Goal: Register for event/course

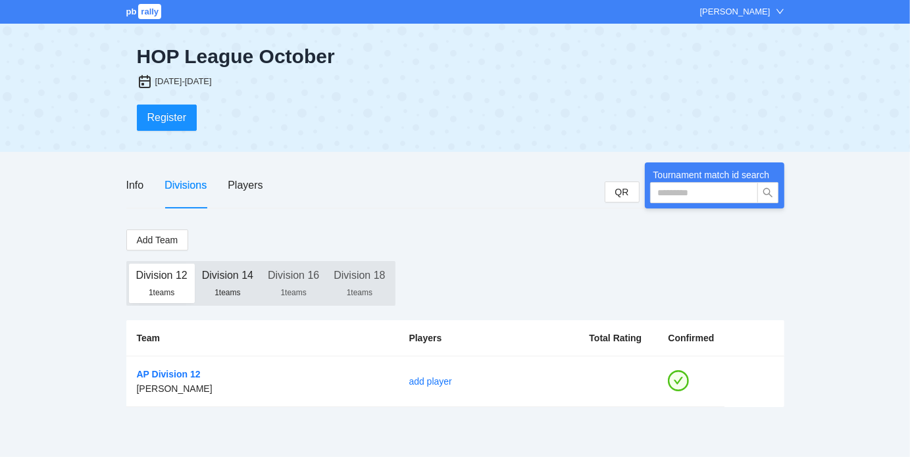
click at [221, 279] on div "Division 14" at bounding box center [227, 276] width 51 height 24
click at [300, 279] on div "Division 16" at bounding box center [293, 276] width 51 height 24
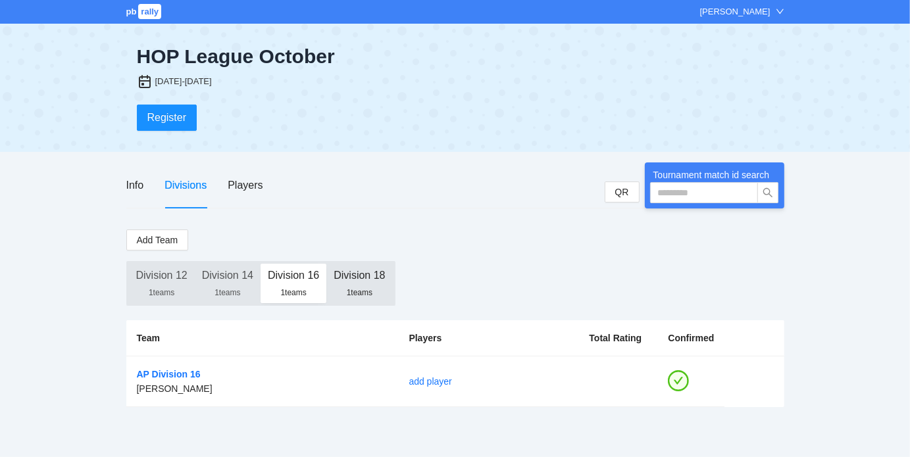
click at [370, 275] on div "Division 18" at bounding box center [359, 276] width 51 height 24
click at [151, 288] on div "1 teams" at bounding box center [161, 293] width 51 height 11
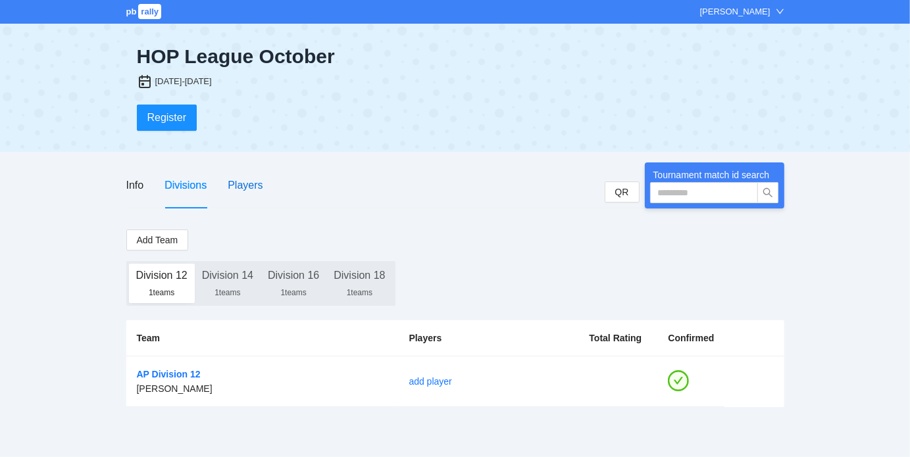
click at [240, 184] on div "Players" at bounding box center [245, 185] width 35 height 16
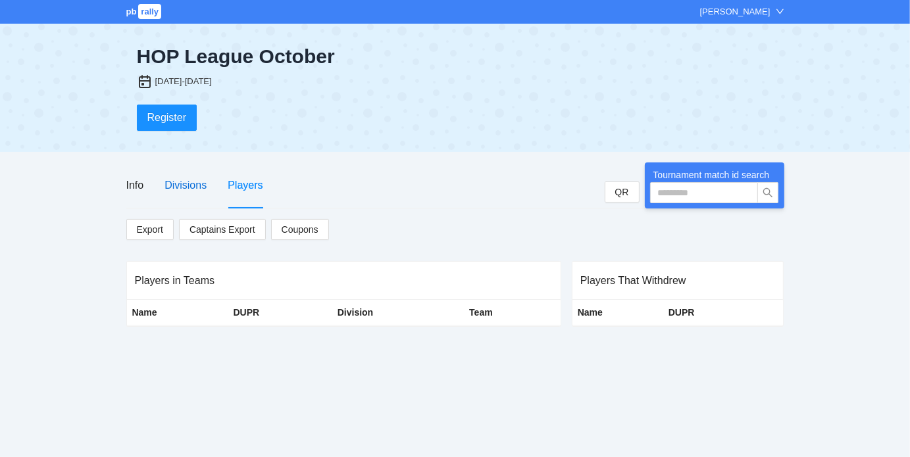
click at [178, 185] on div "Divisions" at bounding box center [186, 185] width 42 height 16
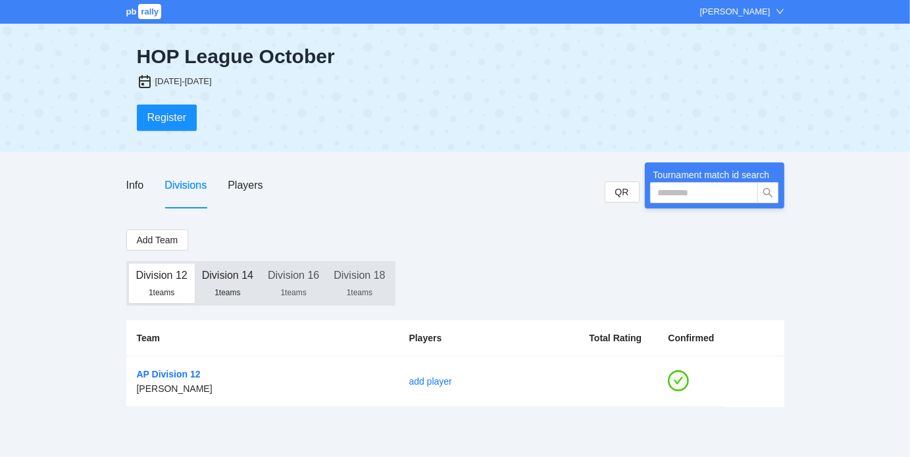
click at [229, 282] on div "Division 14" at bounding box center [227, 276] width 51 height 24
click at [160, 284] on div "Division 12" at bounding box center [161, 276] width 51 height 24
click at [149, 114] on span "Register" at bounding box center [166, 117] width 39 height 16
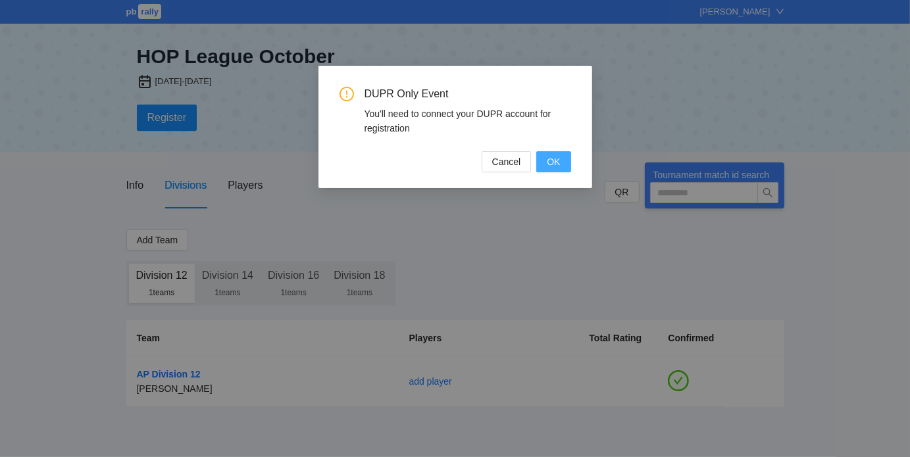
click at [545, 162] on button "OK" at bounding box center [553, 161] width 34 height 21
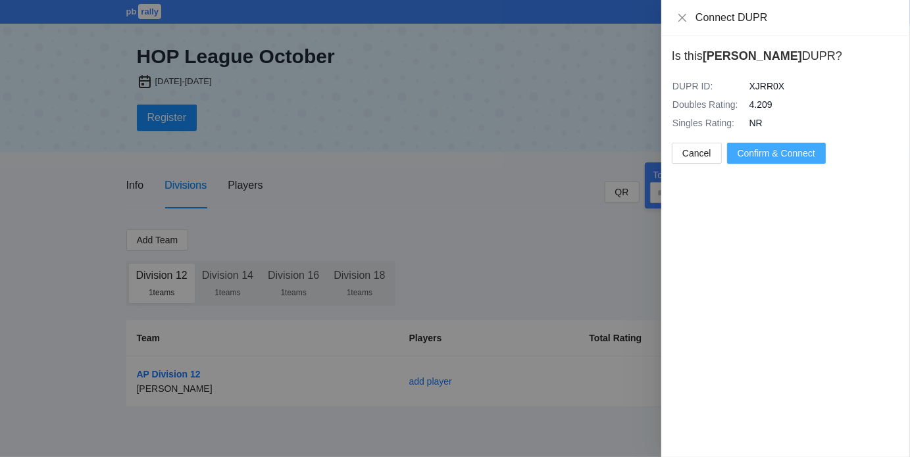
click at [782, 156] on span "Confirm & Connect" at bounding box center [777, 153] width 78 height 14
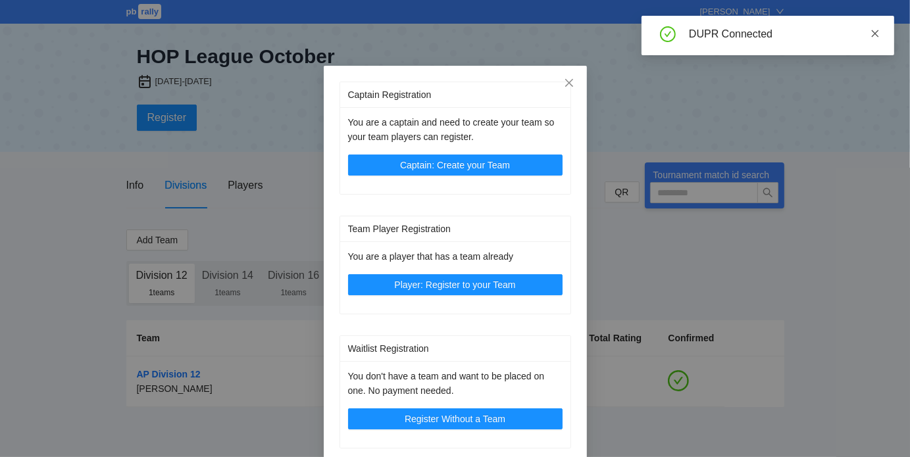
click at [876, 34] on icon "close" at bounding box center [875, 33] width 7 height 7
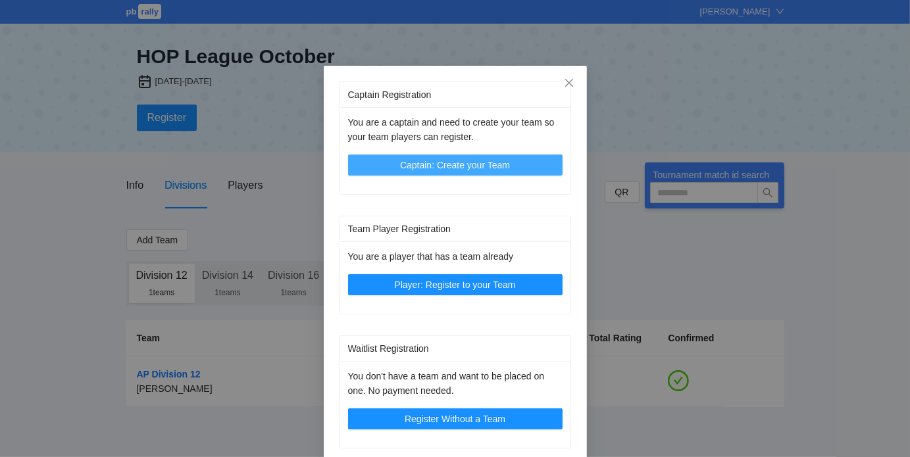
click at [468, 167] on span "Captain: Create your Team" at bounding box center [455, 165] width 110 height 14
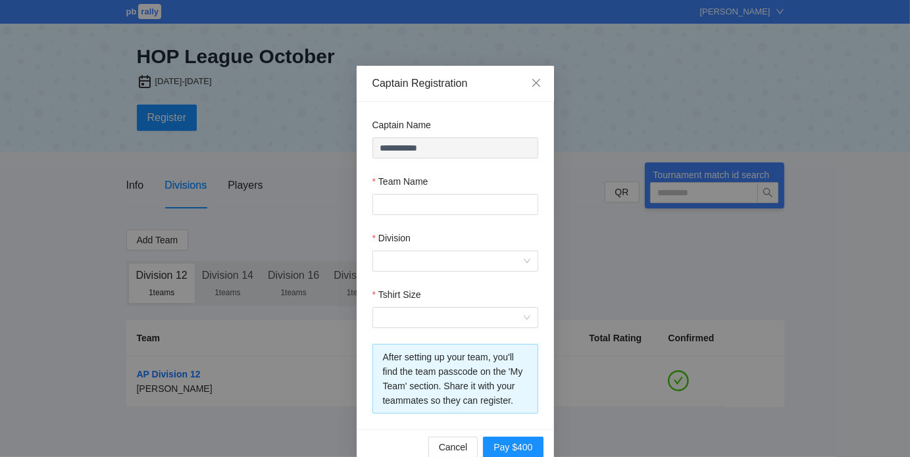
scroll to position [22, 0]
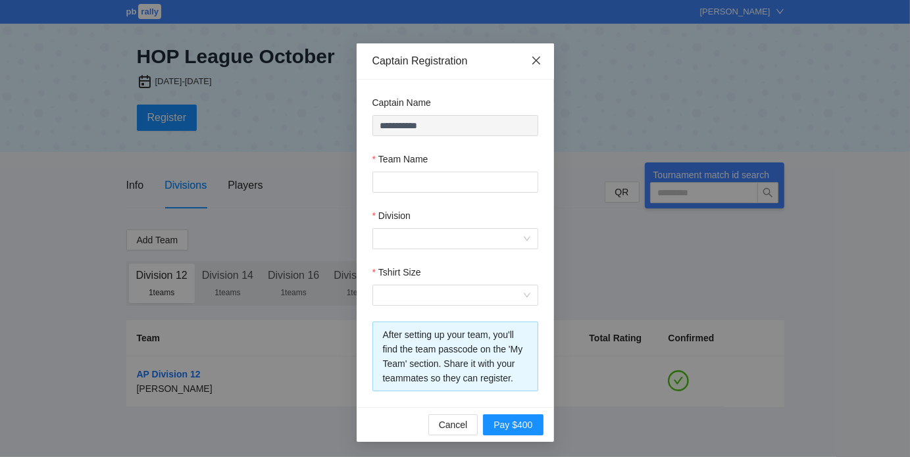
click at [536, 56] on icon "close" at bounding box center [536, 60] width 11 height 11
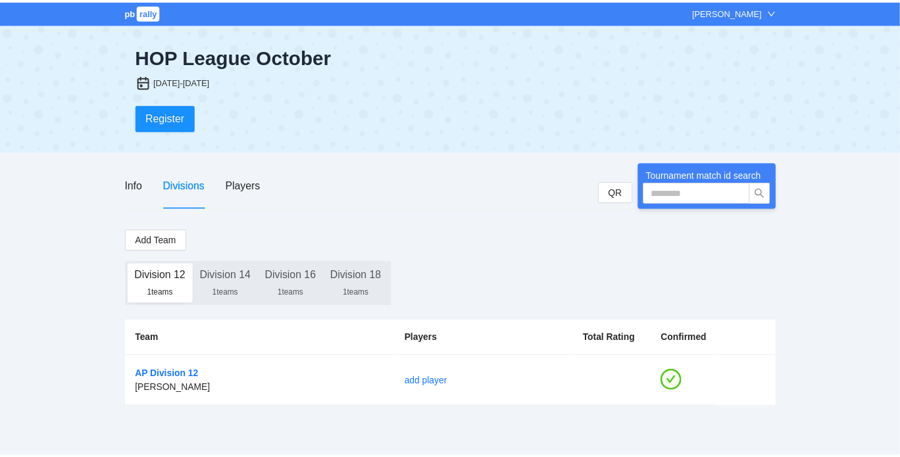
scroll to position [0, 0]
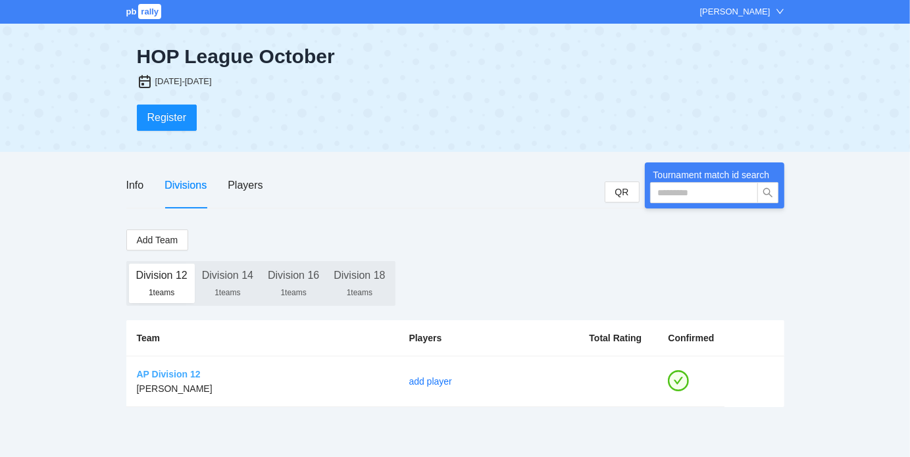
click at [186, 373] on link "AP Division 12" at bounding box center [169, 374] width 64 height 11
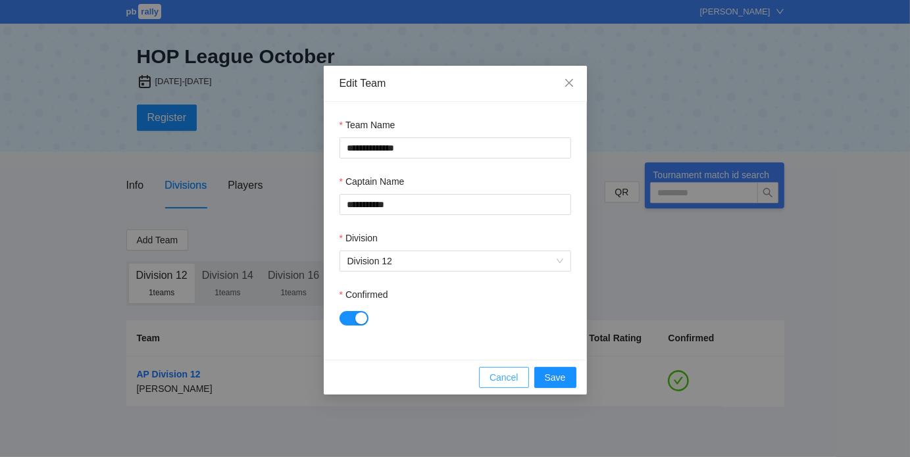
click at [502, 376] on span "Cancel" at bounding box center [504, 378] width 29 height 14
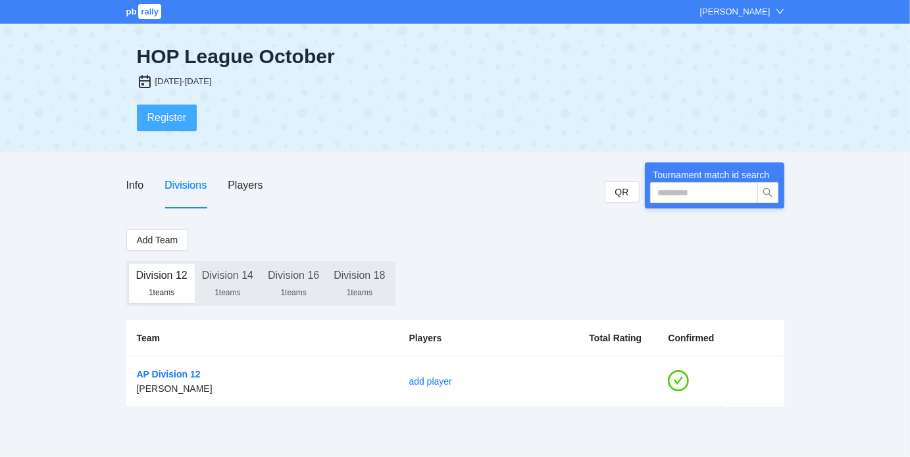
click at [178, 117] on span "Register" at bounding box center [166, 117] width 39 height 16
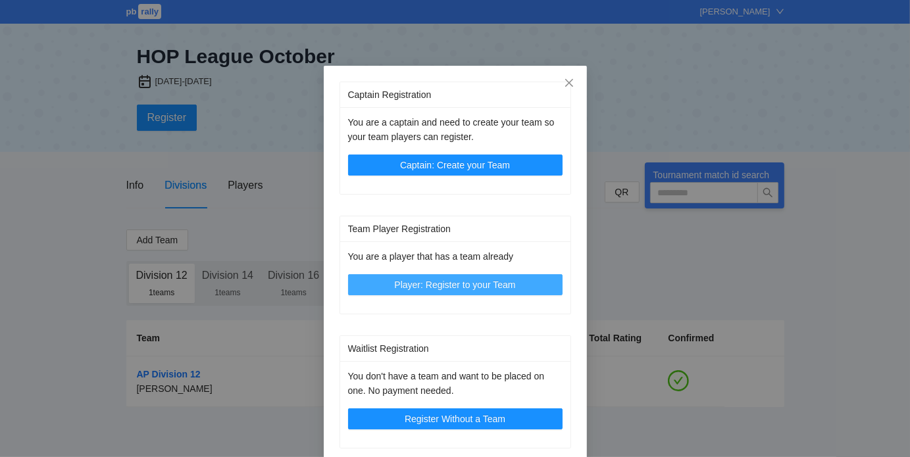
click at [408, 285] on span "Player: Register to your Team" at bounding box center [454, 285] width 121 height 14
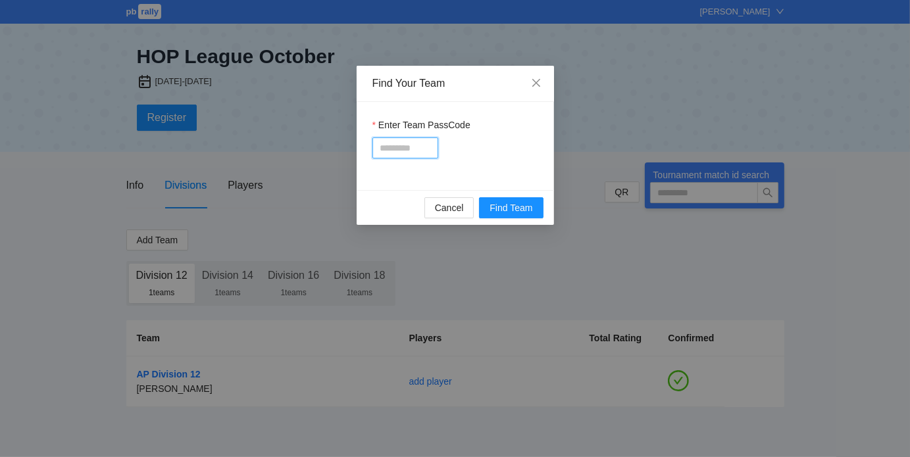
click at [410, 149] on input "Enter Team PassCode" at bounding box center [406, 148] width 66 height 21
click at [539, 85] on icon "close" at bounding box center [536, 83] width 11 height 11
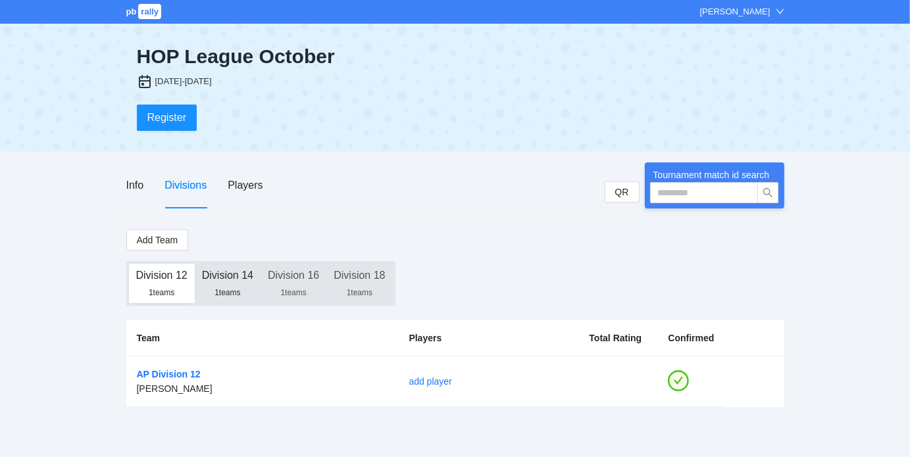
click at [226, 288] on div "1 teams" at bounding box center [227, 293] width 51 height 11
click at [280, 288] on div "1 teams" at bounding box center [293, 293] width 51 height 11
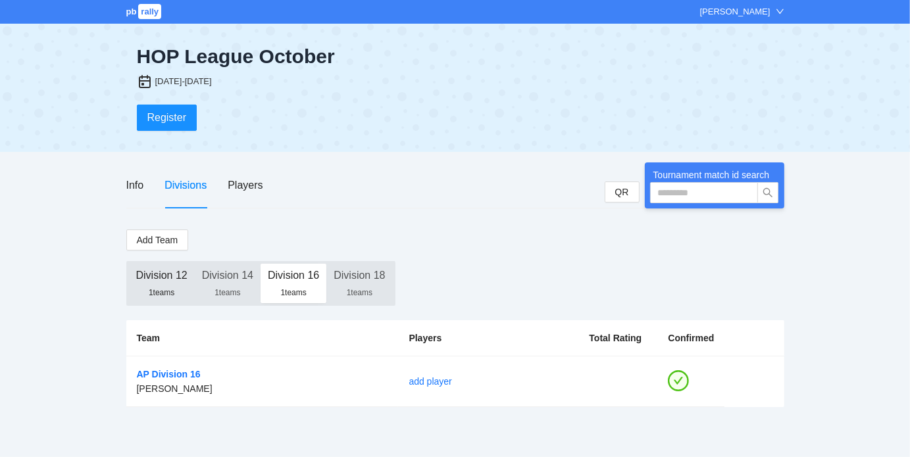
click at [154, 279] on div "Division 12" at bounding box center [161, 276] width 51 height 24
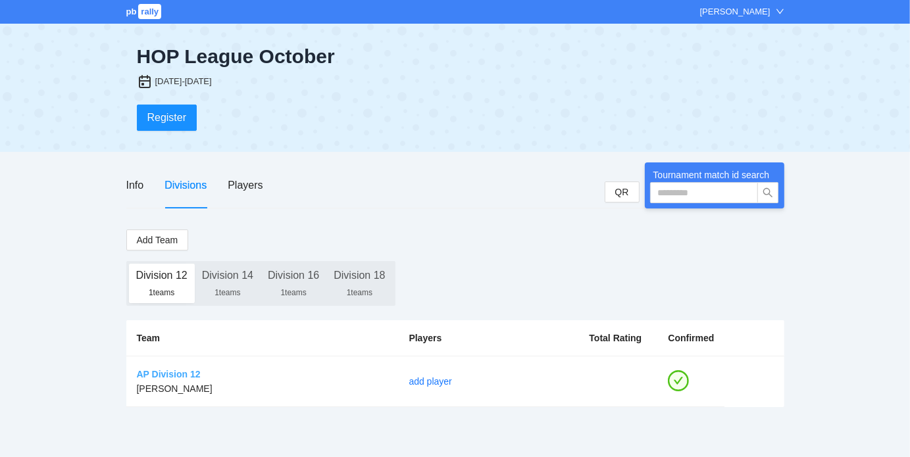
click at [175, 371] on link "AP Division 12" at bounding box center [169, 374] width 64 height 11
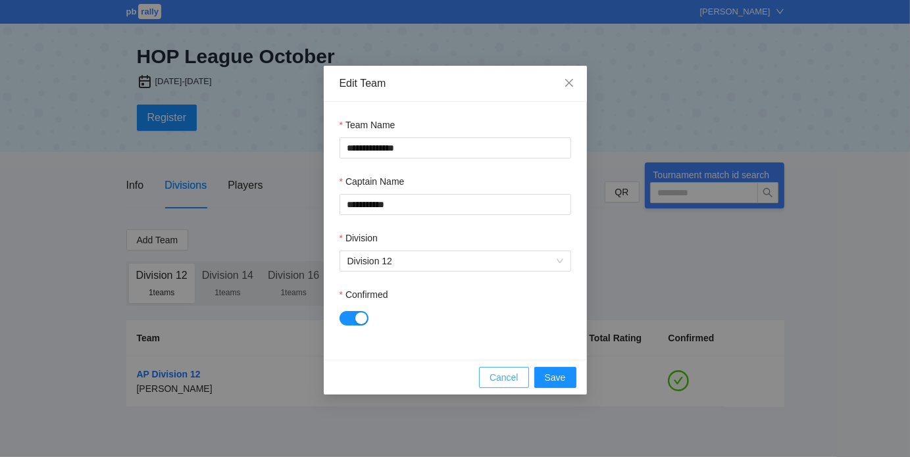
click at [492, 378] on span "Cancel" at bounding box center [504, 378] width 29 height 14
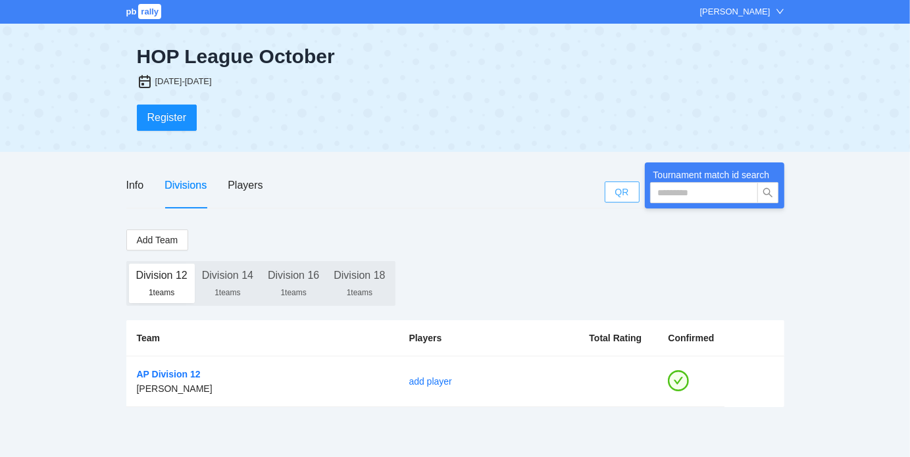
click at [615, 189] on span "QR" at bounding box center [622, 192] width 14 height 14
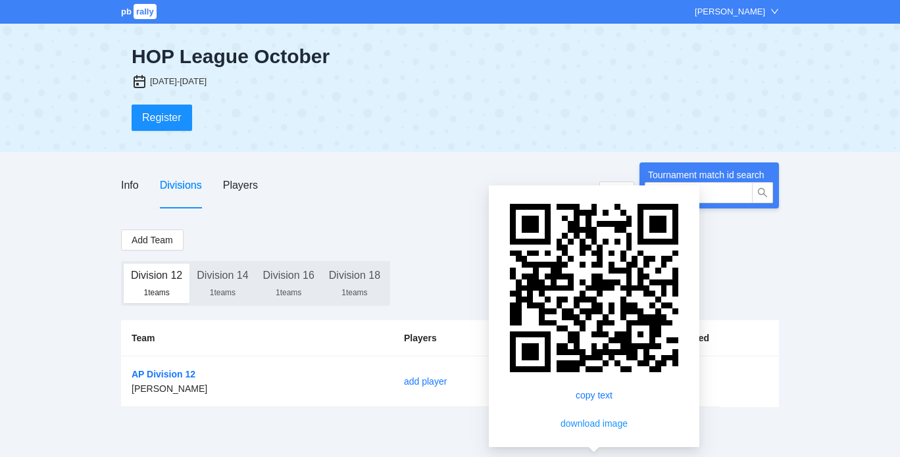
click at [489, 178] on div "Info Divisions Players" at bounding box center [360, 186] width 479 height 46
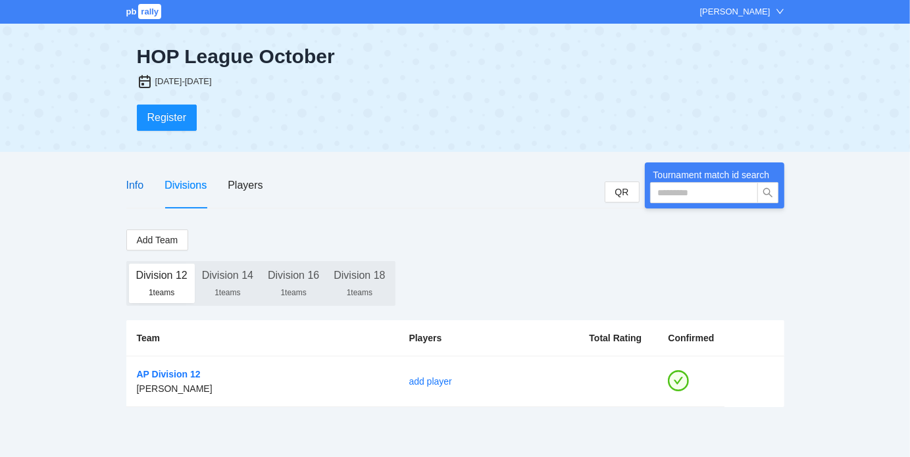
click at [140, 185] on div "Info" at bounding box center [135, 185] width 18 height 16
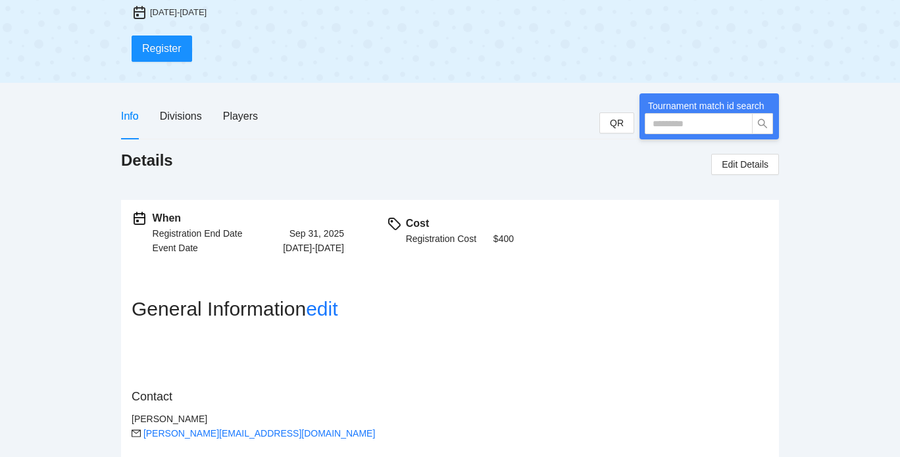
scroll to position [67, 0]
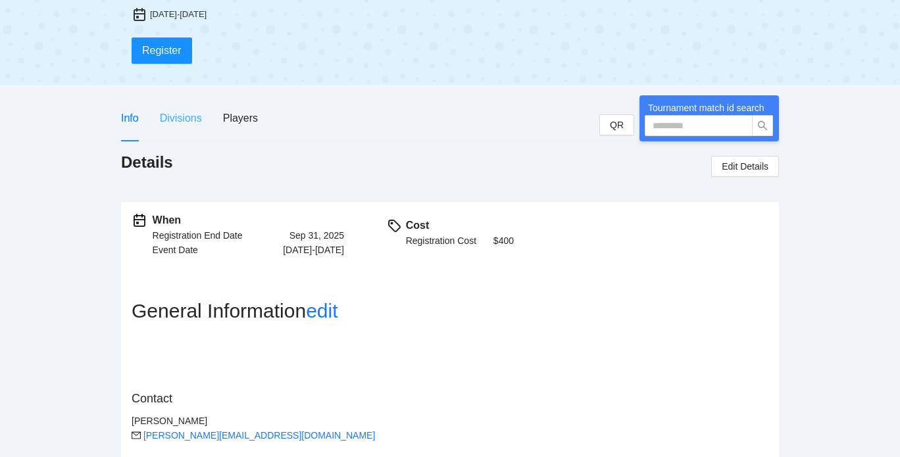
click at [187, 107] on div "Divisions" at bounding box center [181, 118] width 42 height 46
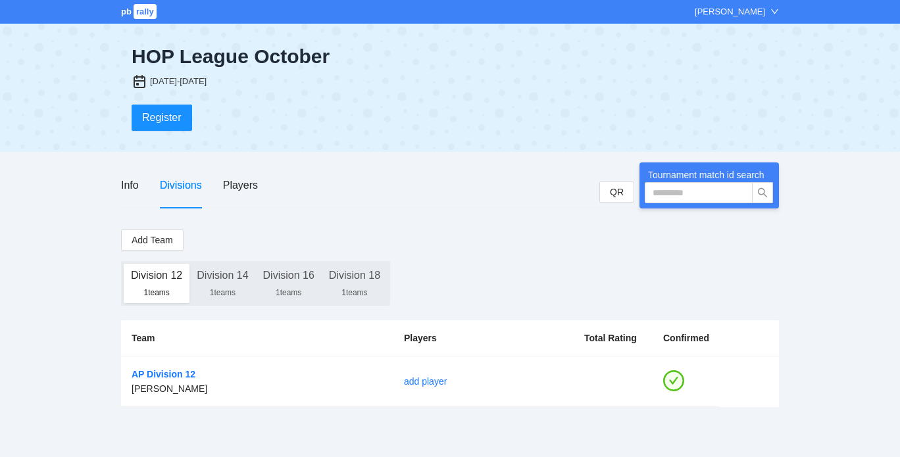
scroll to position [0, 0]
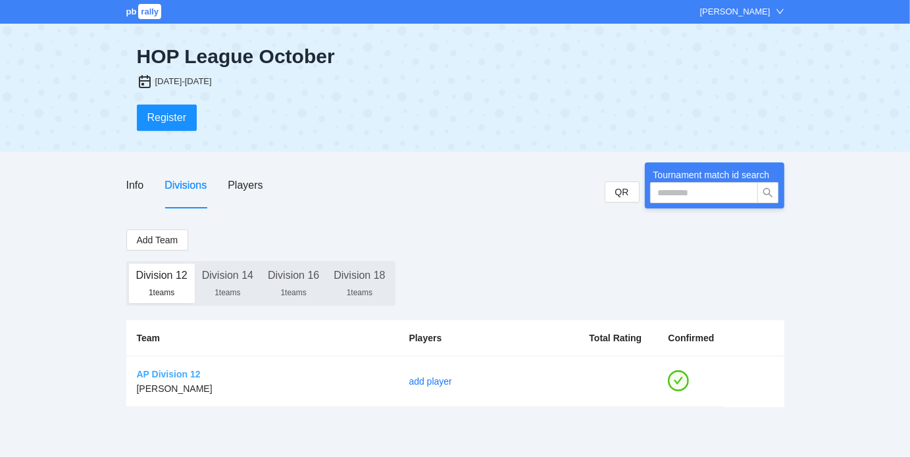
click at [188, 374] on link "AP Division 12" at bounding box center [169, 374] width 64 height 11
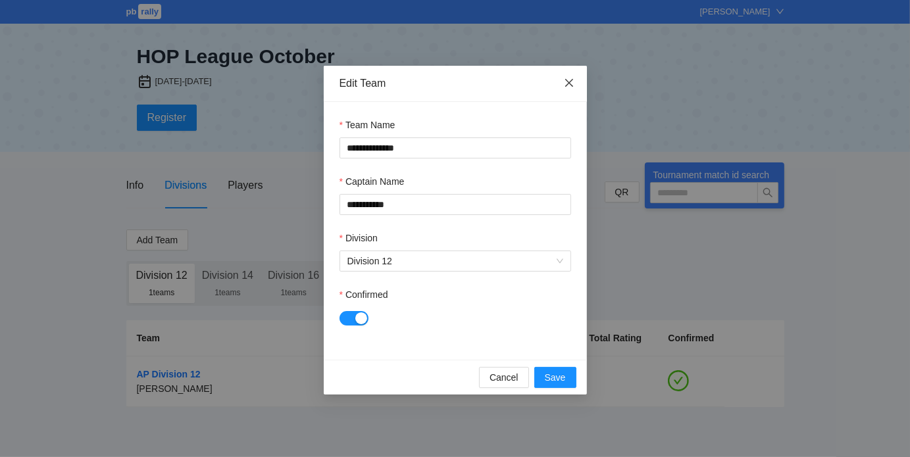
click at [567, 78] on icon "close" at bounding box center [569, 83] width 11 height 11
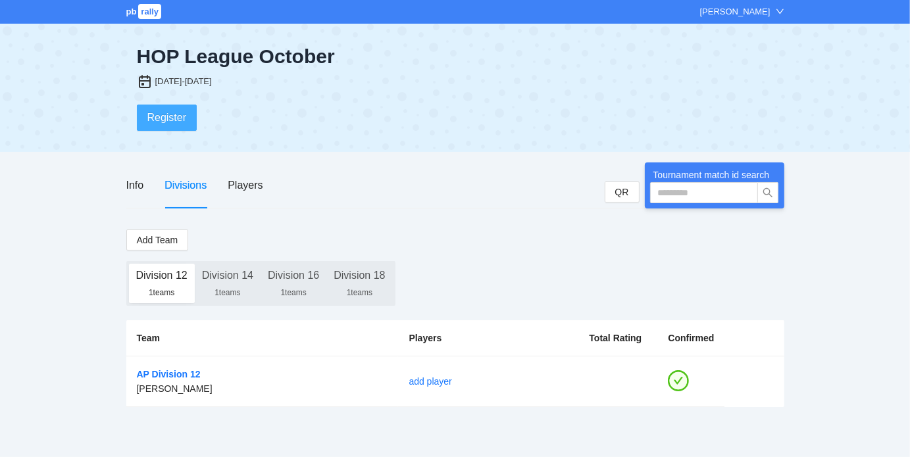
click at [191, 112] on button "Register" at bounding box center [167, 118] width 61 height 26
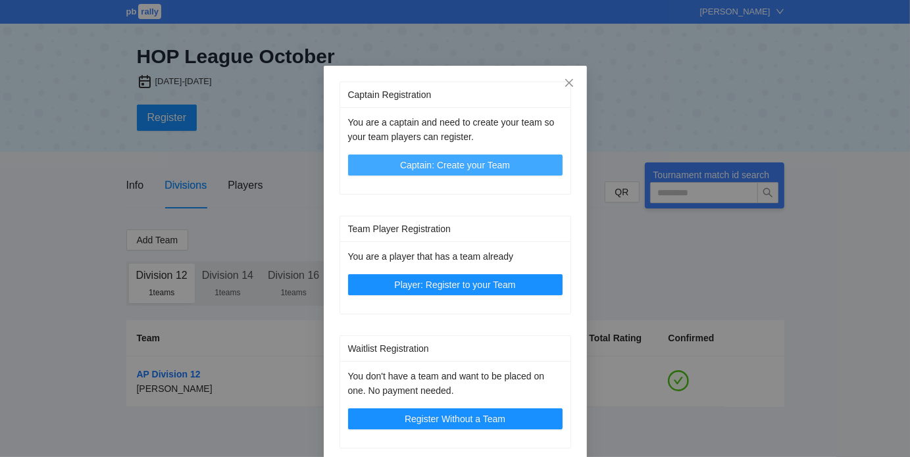
click at [449, 162] on span "Captain: Create your Team" at bounding box center [455, 165] width 110 height 14
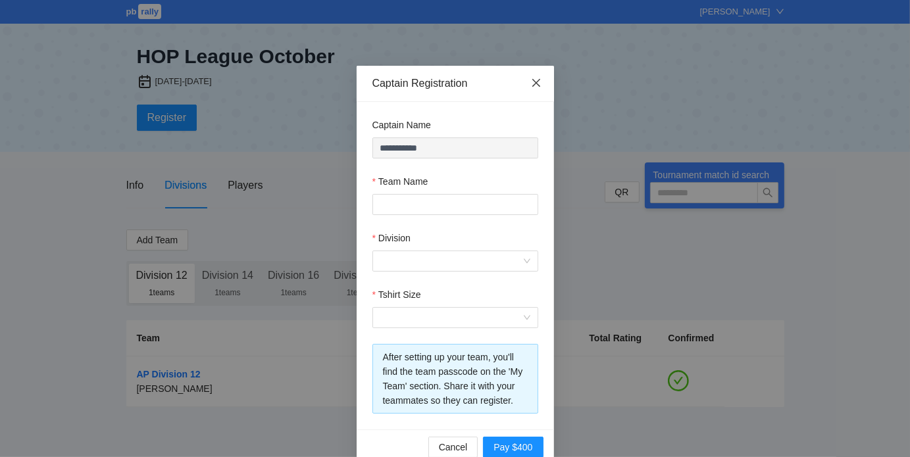
click at [536, 84] on span "Close" at bounding box center [537, 84] width 36 height 36
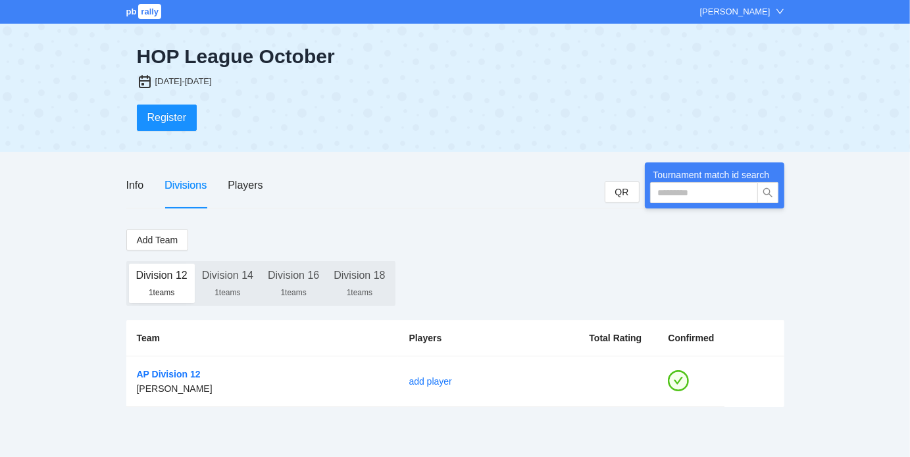
click at [752, 13] on div "[PERSON_NAME]" at bounding box center [735, 11] width 70 height 13
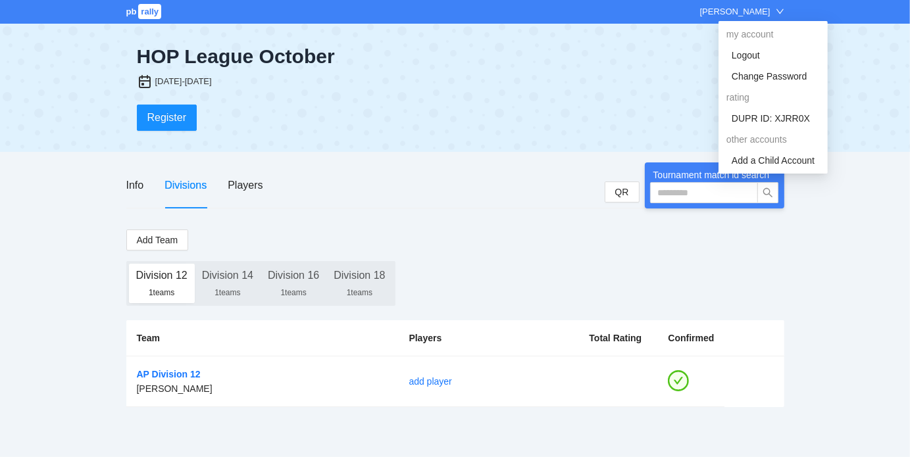
click at [469, 159] on div "pb rally [PERSON_NAME] HOP League October [DATE]-[DATE] Register Info Divisions…" at bounding box center [455, 228] width 910 height 457
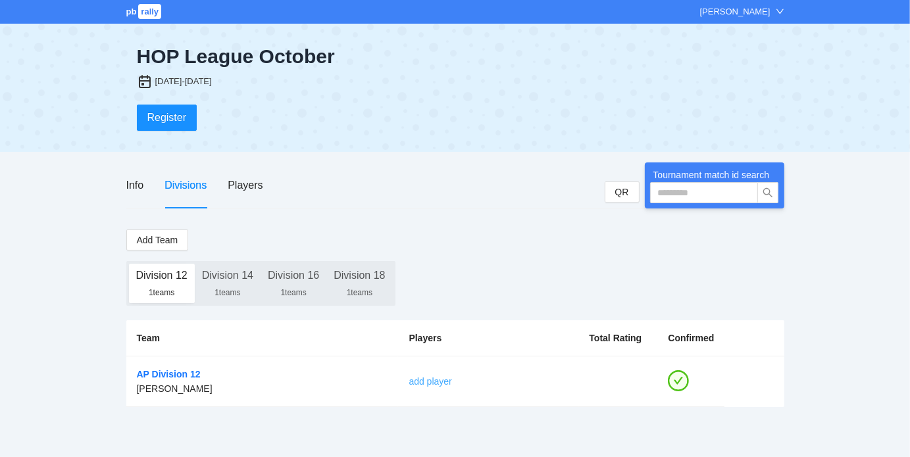
click at [409, 380] on link "add player" at bounding box center [430, 382] width 43 height 11
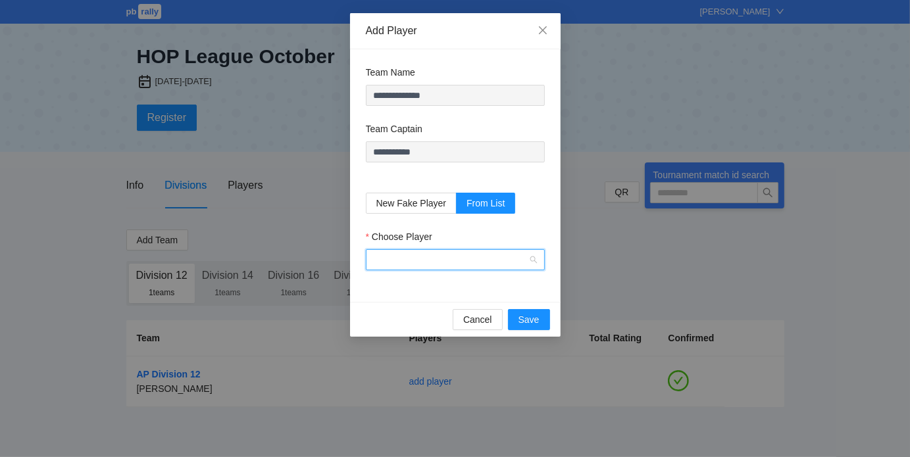
click at [430, 263] on input "Choose Player" at bounding box center [451, 260] width 154 height 20
click at [545, 26] on icon "close" at bounding box center [543, 30] width 11 height 11
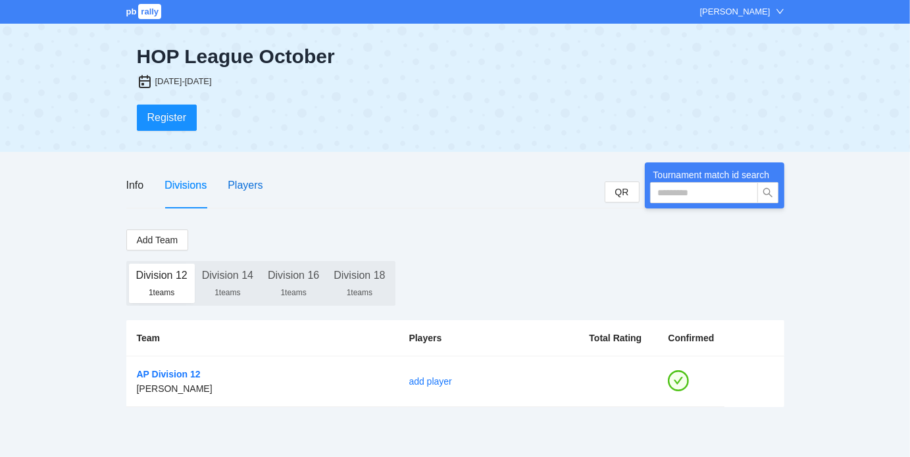
click at [244, 185] on div "Players" at bounding box center [245, 185] width 35 height 16
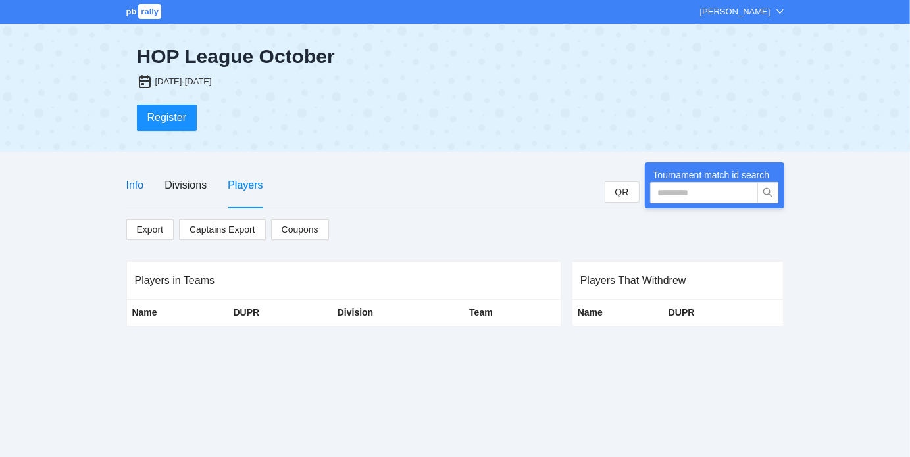
click at [136, 184] on div "Info" at bounding box center [135, 185] width 18 height 16
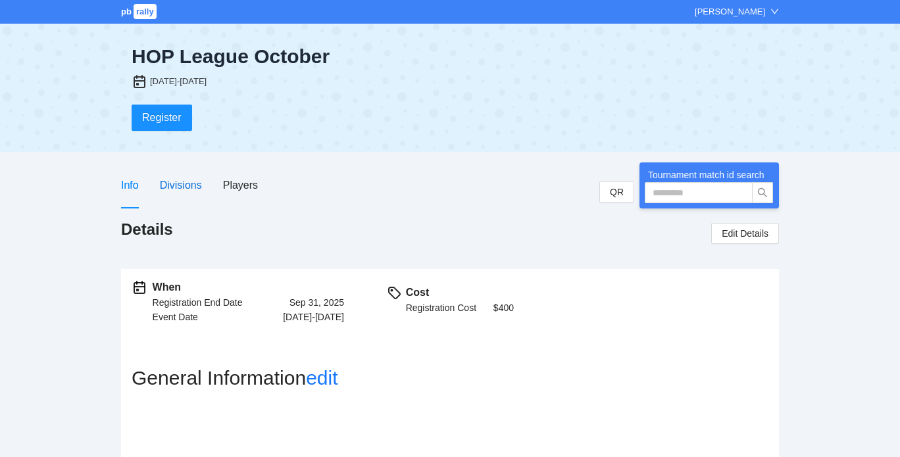
click at [179, 180] on div "Divisions" at bounding box center [181, 185] width 42 height 16
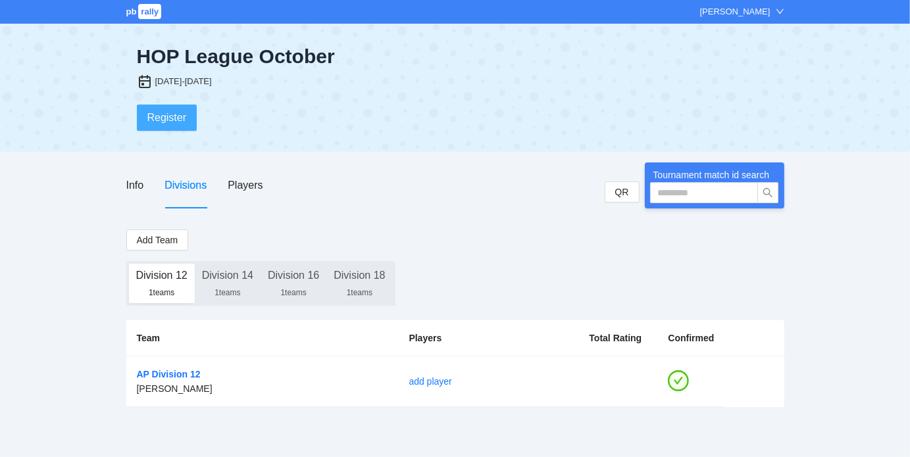
click at [160, 117] on span "Register" at bounding box center [166, 117] width 39 height 16
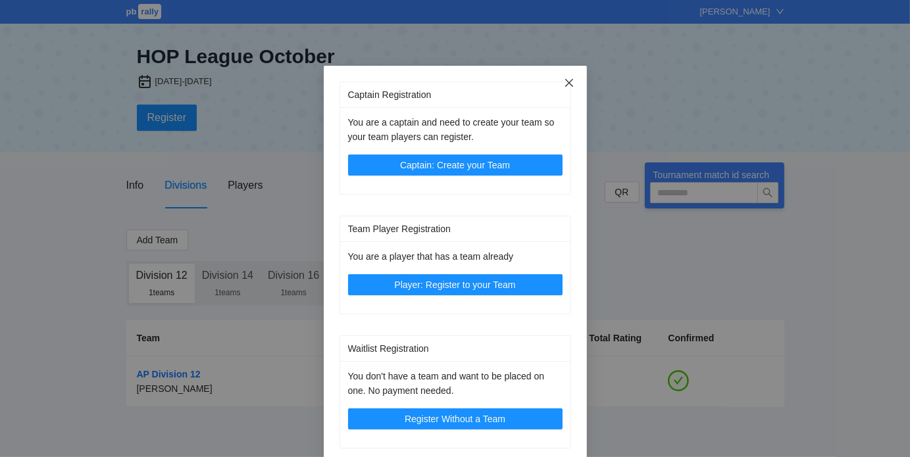
click at [566, 79] on icon "close" at bounding box center [569, 83] width 11 height 11
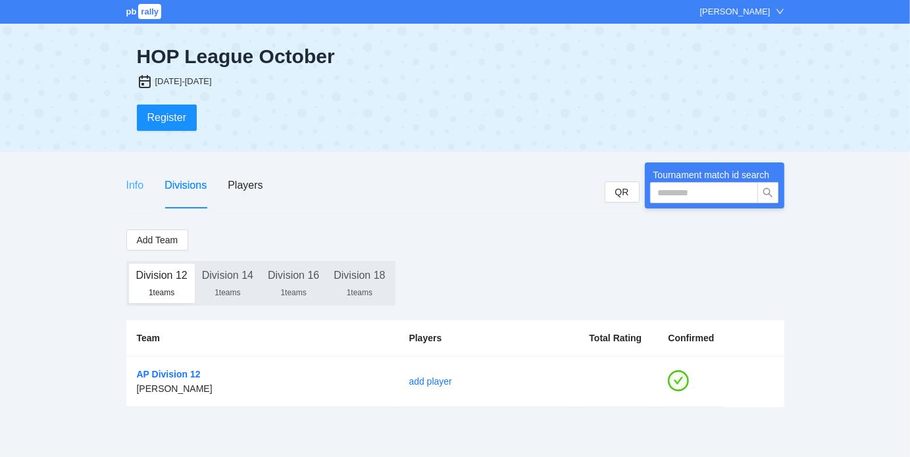
click at [140, 176] on div "Info" at bounding box center [135, 186] width 18 height 46
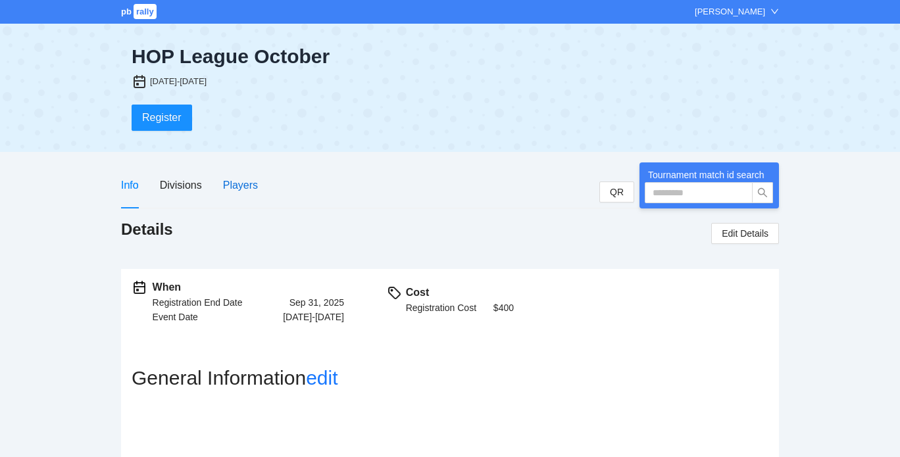
click at [248, 189] on div "Players" at bounding box center [240, 185] width 35 height 16
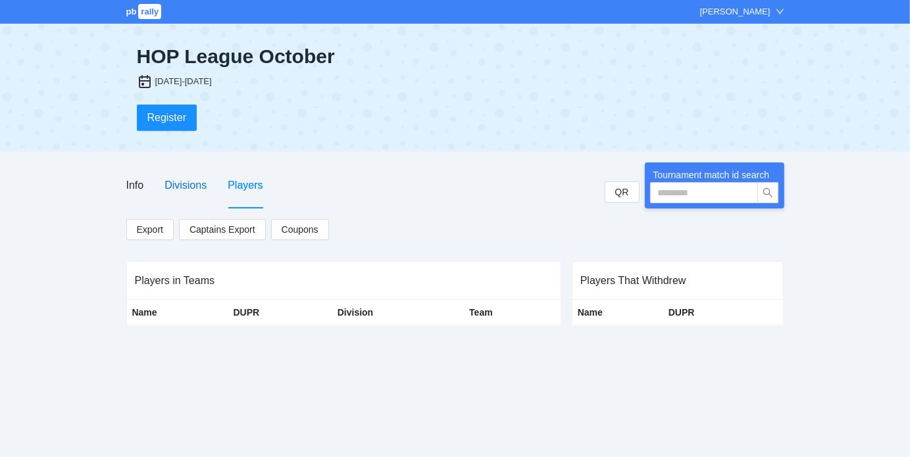
click at [184, 186] on div "Divisions" at bounding box center [186, 185] width 42 height 16
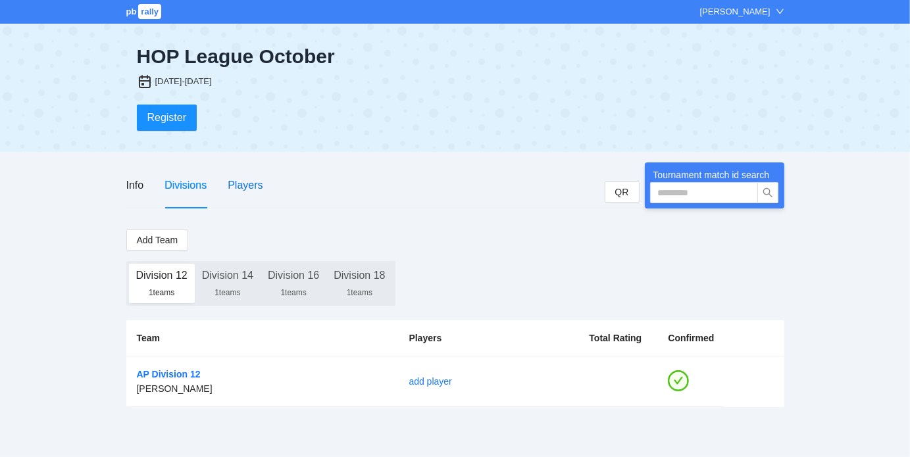
click at [245, 184] on div "Players" at bounding box center [245, 185] width 35 height 16
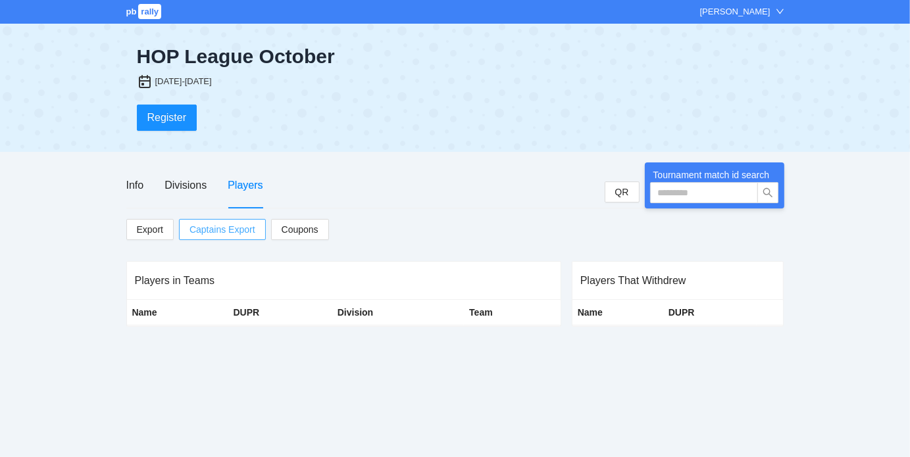
click at [223, 231] on span "Captains Export" at bounding box center [223, 230] width 66 height 20
click at [294, 231] on span "Coupons" at bounding box center [300, 229] width 37 height 14
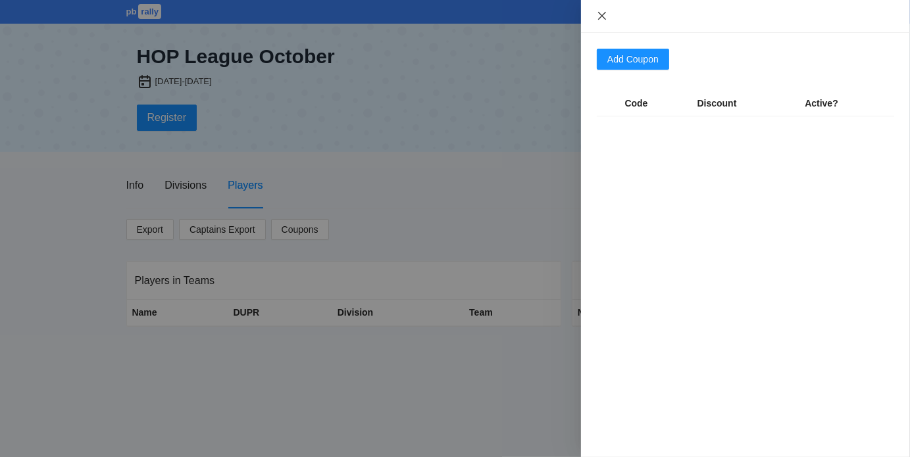
click at [604, 12] on icon "close" at bounding box center [602, 16] width 11 height 11
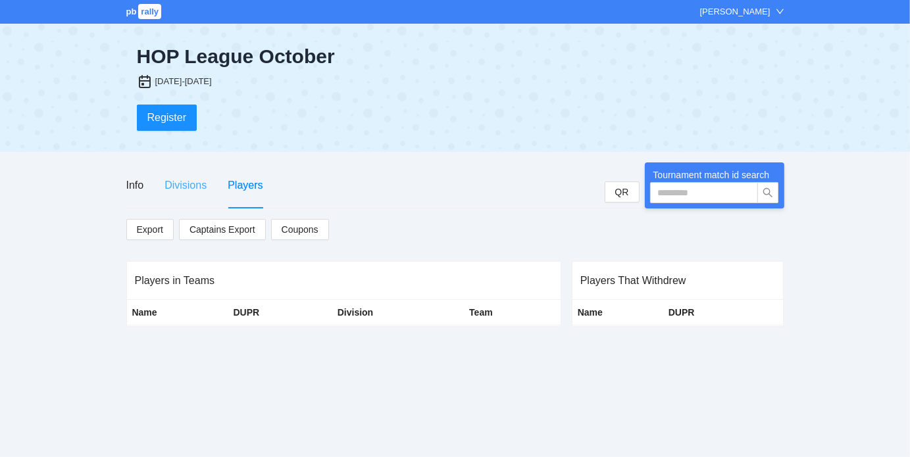
click at [197, 174] on div "Divisions" at bounding box center [186, 186] width 42 height 46
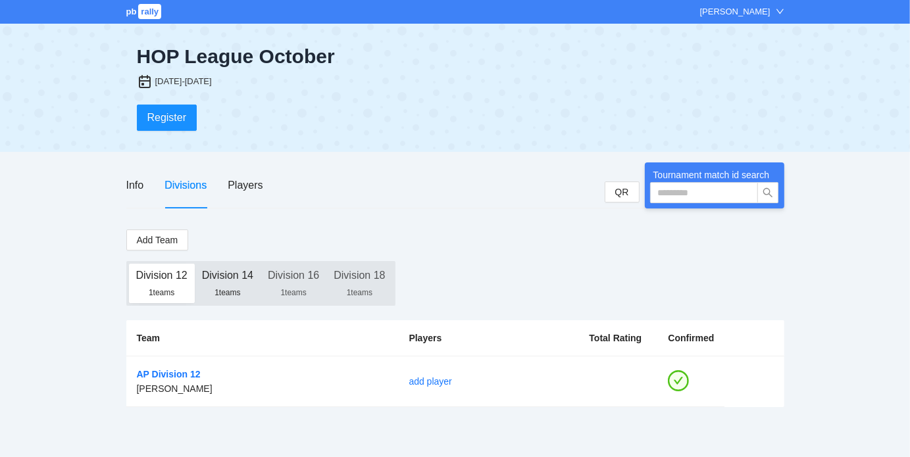
click at [229, 286] on div "Division 14" at bounding box center [227, 276] width 51 height 24
click at [153, 283] on div "Division 12" at bounding box center [161, 276] width 51 height 24
click at [223, 281] on div "Division 14" at bounding box center [227, 276] width 51 height 24
click at [176, 370] on link "AP Division 14" at bounding box center [169, 374] width 64 height 11
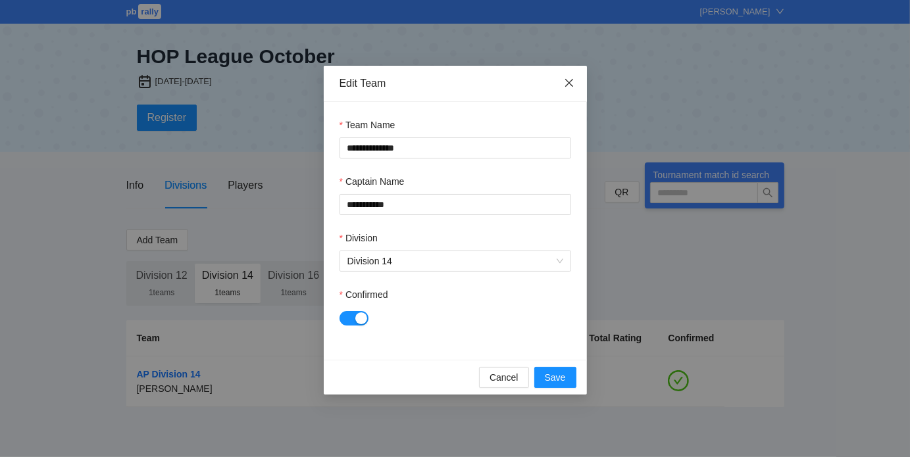
click at [569, 80] on icon "close" at bounding box center [569, 83] width 11 height 11
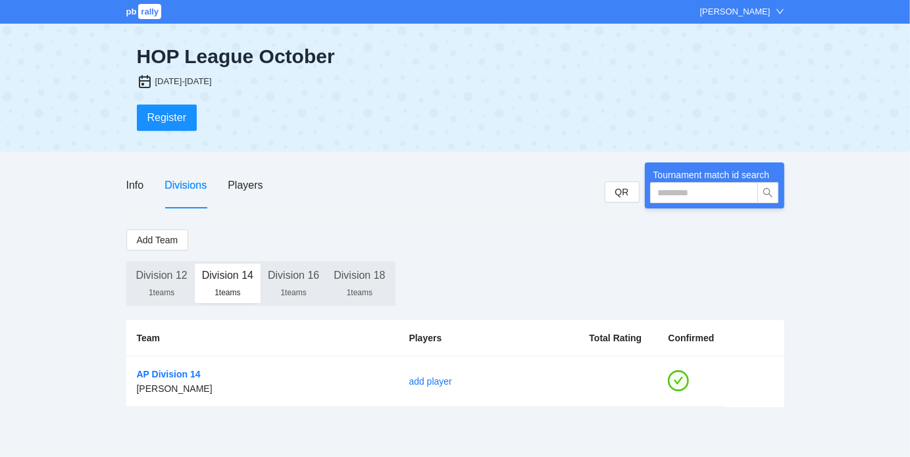
click at [386, 187] on div "Info Divisions Players" at bounding box center [365, 186] width 479 height 46
click at [143, 12] on span "rally" at bounding box center [149, 11] width 23 height 15
